Goal: Task Accomplishment & Management: Manage account settings

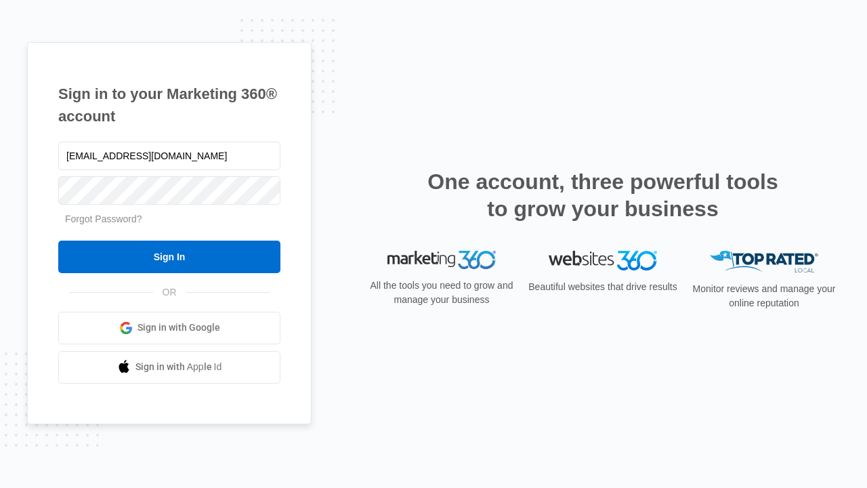
type input "[EMAIL_ADDRESS][DOMAIN_NAME]"
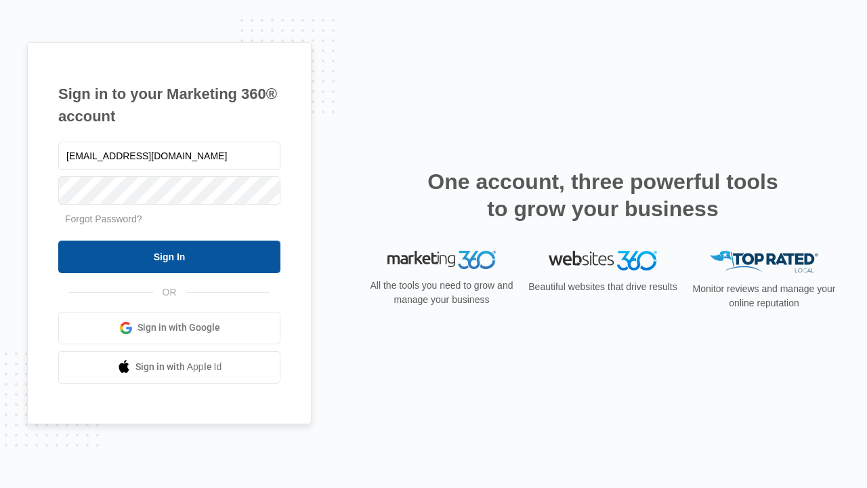
click at [169, 256] on input "Sign In" at bounding box center [169, 256] width 222 height 33
